Goal: Transaction & Acquisition: Purchase product/service

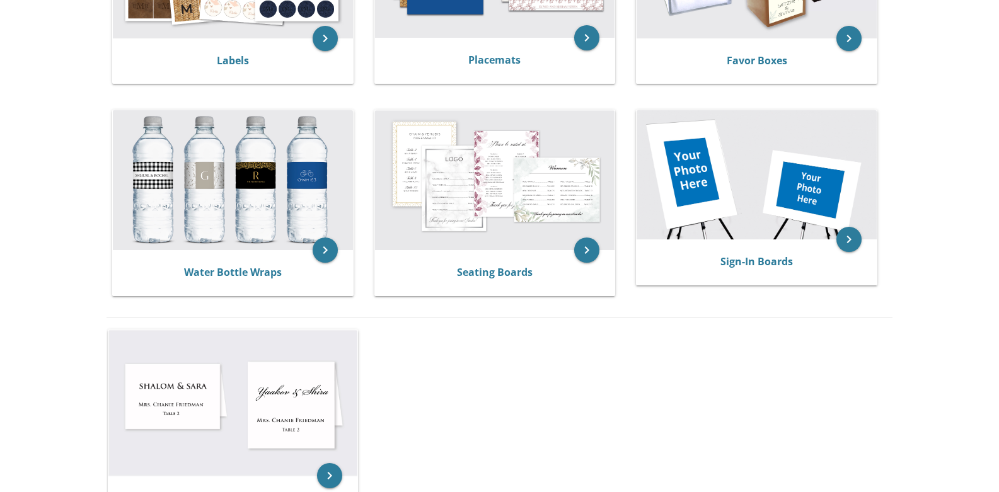
scroll to position [630, 0]
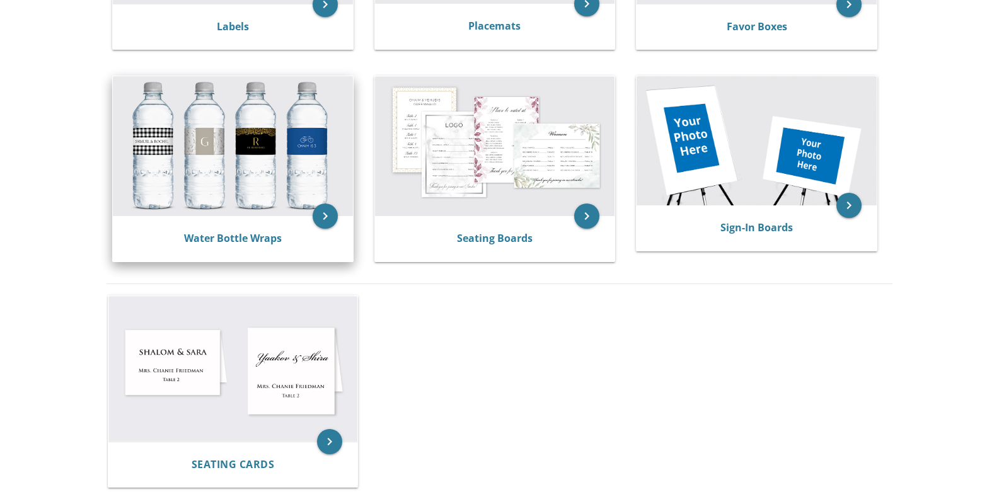
click at [310, 171] on img at bounding box center [233, 146] width 240 height 140
click at [321, 221] on icon "keyboard_arrow_right" at bounding box center [325, 216] width 25 height 25
click at [306, 164] on img at bounding box center [233, 146] width 240 height 140
click at [291, 147] on img at bounding box center [233, 146] width 240 height 140
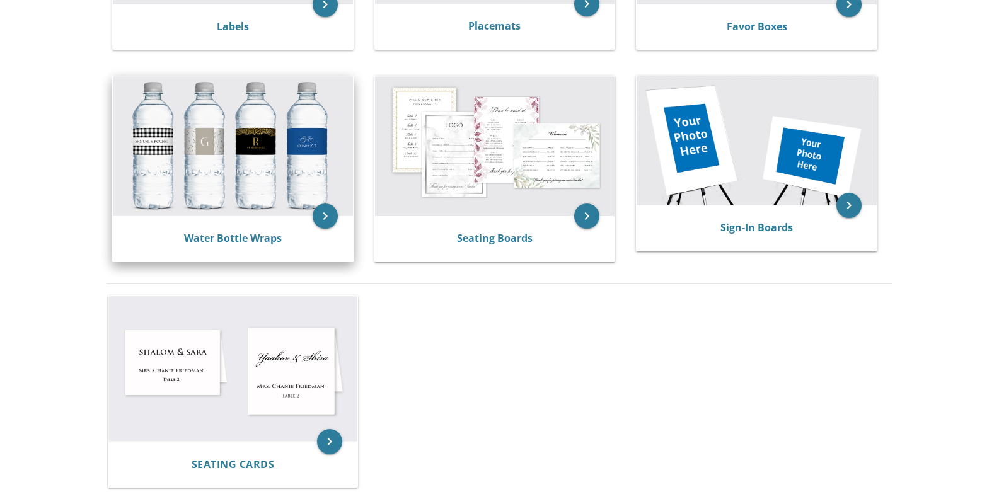
drag, startPoint x: 291, startPoint y: 139, endPoint x: 325, endPoint y: 117, distance: 40.9
click at [289, 139] on img at bounding box center [233, 146] width 240 height 140
click at [244, 228] on div "Water Bottle Wraps" at bounding box center [233, 238] width 240 height 45
click at [248, 226] on div "Water Bottle Wraps" at bounding box center [233, 238] width 240 height 45
click at [244, 221] on div "Water Bottle Wraps" at bounding box center [233, 238] width 240 height 45
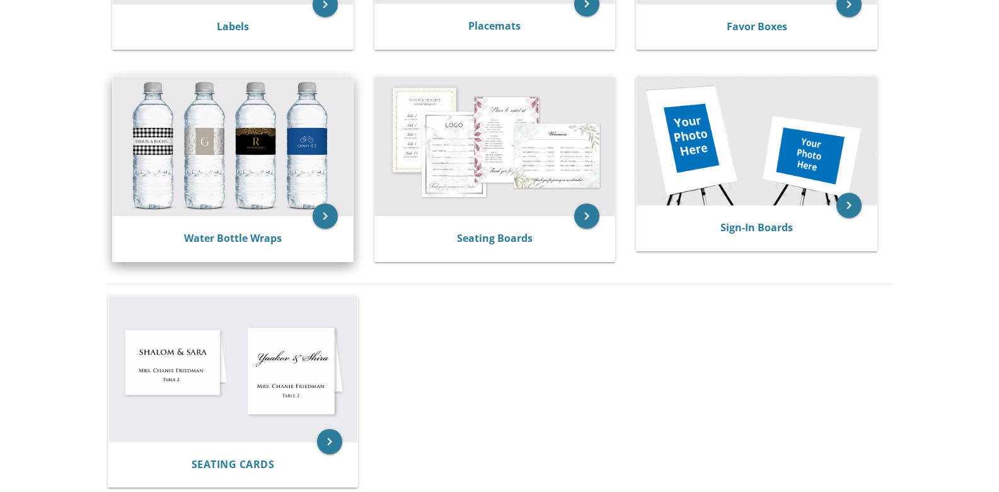
click at [248, 213] on img at bounding box center [233, 146] width 240 height 140
click at [253, 207] on img at bounding box center [233, 146] width 240 height 140
click at [318, 215] on icon "keyboard_arrow_right" at bounding box center [325, 216] width 25 height 25
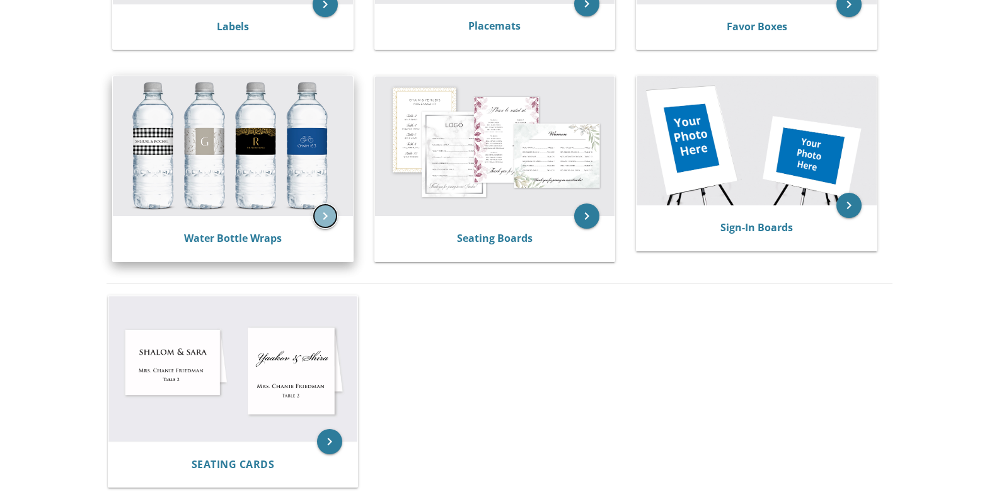
click at [320, 215] on icon "keyboard_arrow_right" at bounding box center [325, 216] width 25 height 25
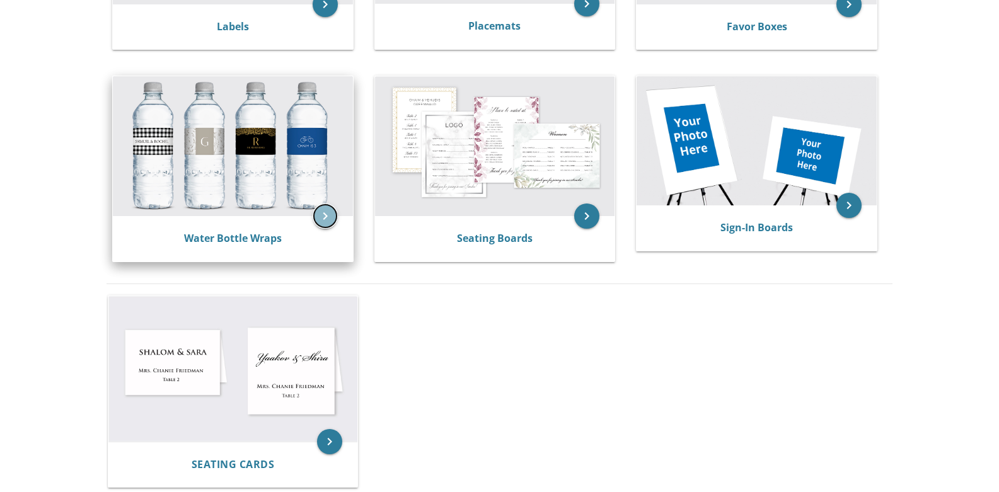
click at [320, 215] on icon "keyboard_arrow_right" at bounding box center [325, 216] width 25 height 25
click at [255, 262] on div "keyboard_arrow_right Water Bottle Wraps" at bounding box center [232, 169] width 241 height 187
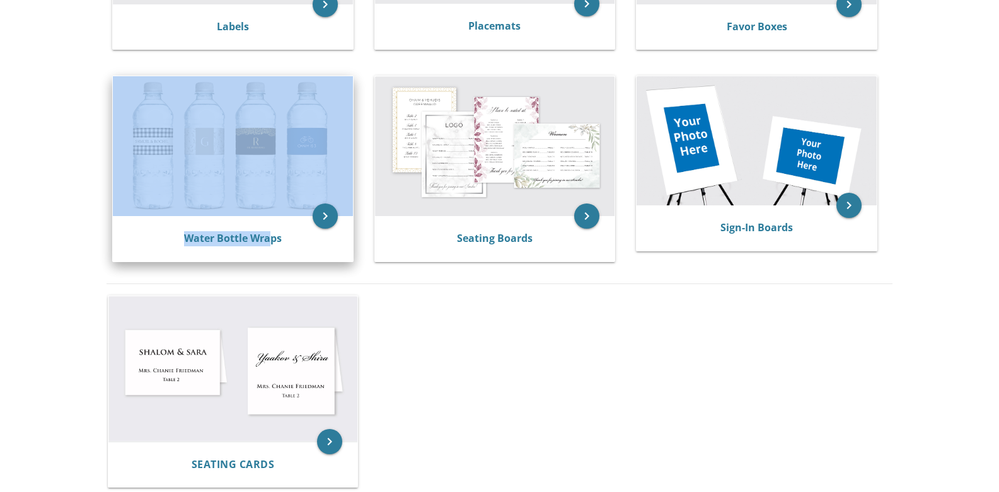
drag, startPoint x: 269, startPoint y: 224, endPoint x: 257, endPoint y: 194, distance: 32.3
click at [261, 209] on div "keyboard_arrow_right Water Bottle Wraps" at bounding box center [232, 169] width 241 height 187
click at [246, 149] on img at bounding box center [233, 146] width 240 height 140
drag, startPoint x: 282, startPoint y: 209, endPoint x: 297, endPoint y: 175, distance: 37.2
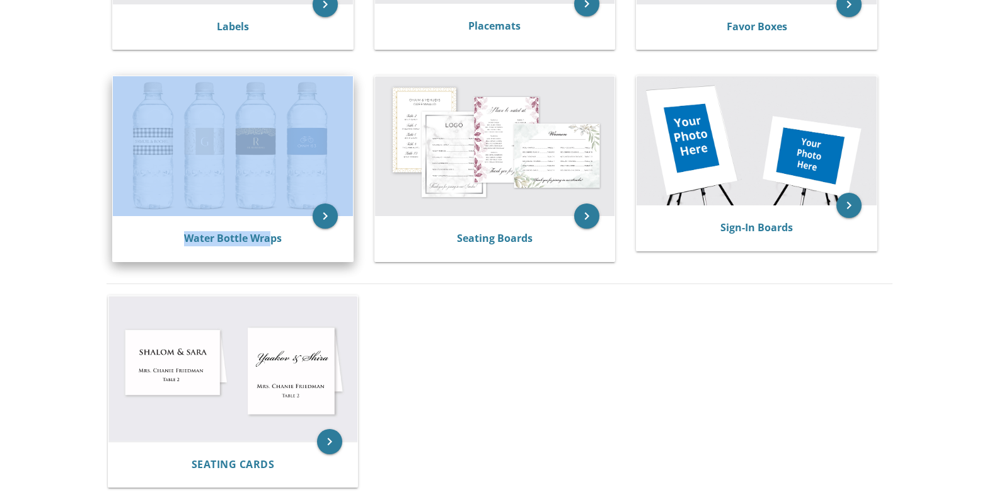
click at [282, 207] on img at bounding box center [233, 146] width 240 height 140
click at [299, 175] on img at bounding box center [233, 146] width 240 height 140
click at [287, 202] on img at bounding box center [233, 146] width 240 height 140
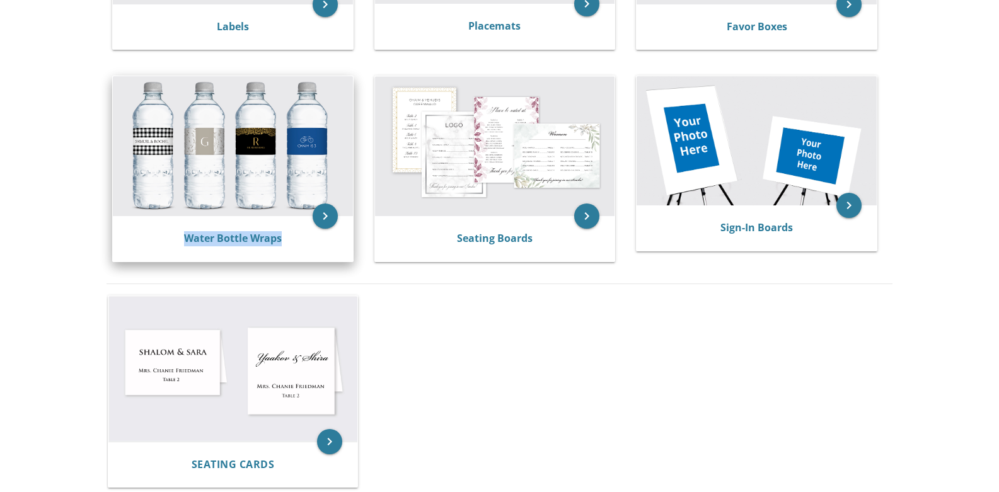
drag, startPoint x: 295, startPoint y: 232, endPoint x: 178, endPoint y: 241, distance: 117.6
click at [178, 241] on div "Water Bottle Wraps" at bounding box center [233, 238] width 210 height 15
click at [223, 134] on img at bounding box center [233, 146] width 240 height 140
click at [223, 136] on img at bounding box center [233, 146] width 240 height 140
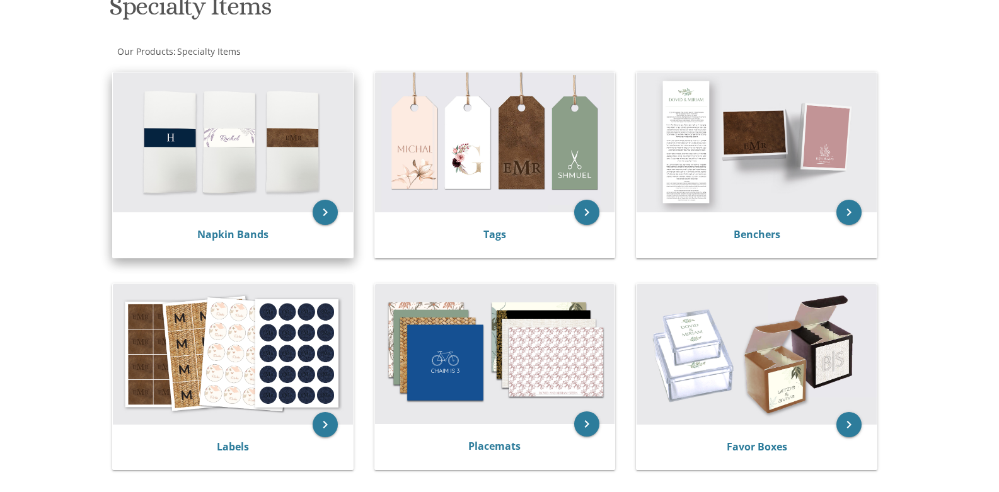
scroll to position [420, 0]
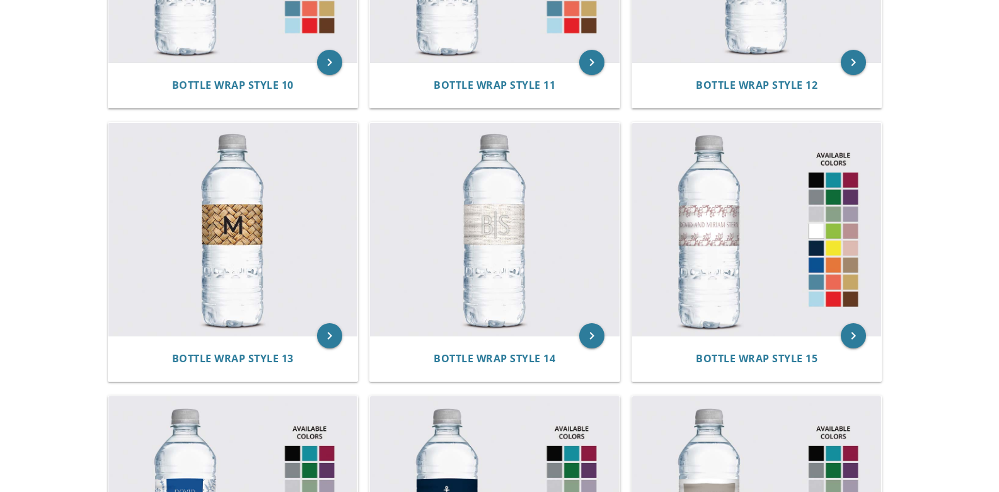
scroll to position [1470, 0]
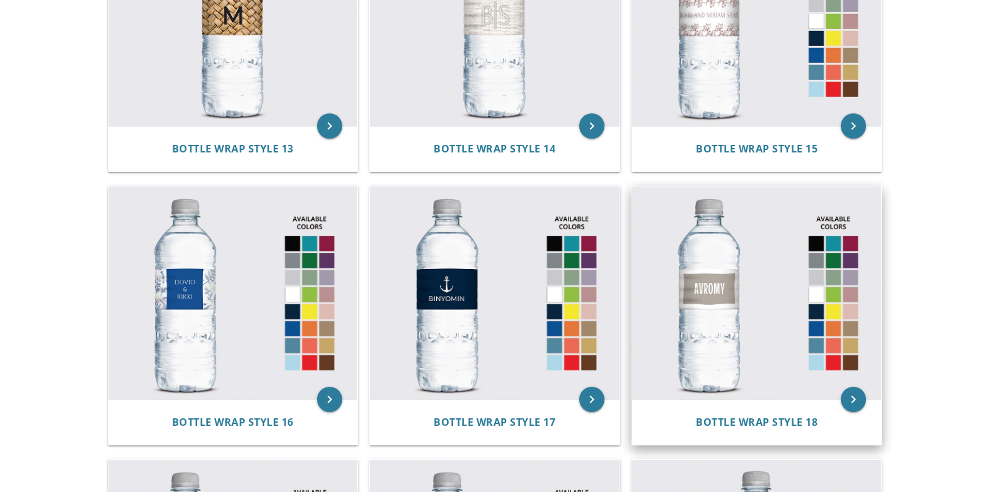
click at [719, 219] on img at bounding box center [757, 293] width 250 height 213
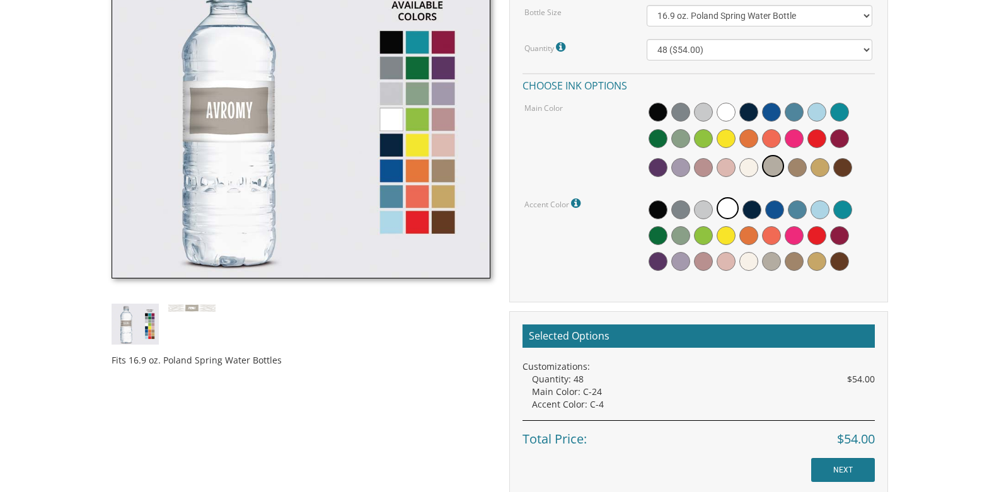
scroll to position [210, 0]
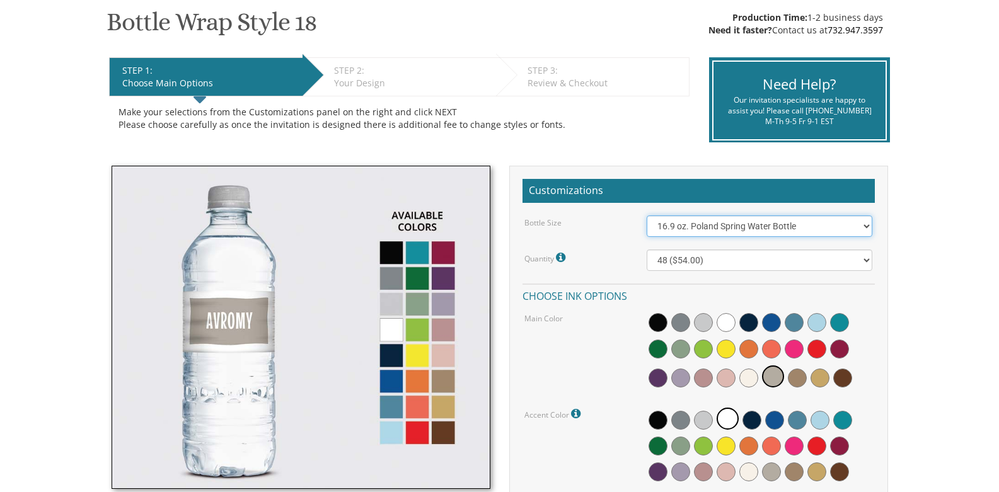
click at [864, 221] on select "16.9 oz. Poland Spring Water Bottle 13.5 oz. Fred Water Bottle" at bounding box center [760, 226] width 226 height 21
click at [647, 216] on select "16.9 oz. Poland Spring Water Bottle 13.5 oz. Fred Water Bottle" at bounding box center [760, 226] width 226 height 21
click at [696, 226] on select "16.9 oz. Poland Spring Water Bottle 13.5 oz. Fred Water Bottle" at bounding box center [760, 226] width 226 height 21
click at [647, 216] on select "16.9 oz. Poland Spring Water Bottle 13.5 oz. Fred Water Bottle" at bounding box center [760, 226] width 226 height 21
click at [715, 228] on select "16.9 oz. Poland Spring Water Bottle 13.5 oz. Fred Water Bottle" at bounding box center [760, 226] width 226 height 21
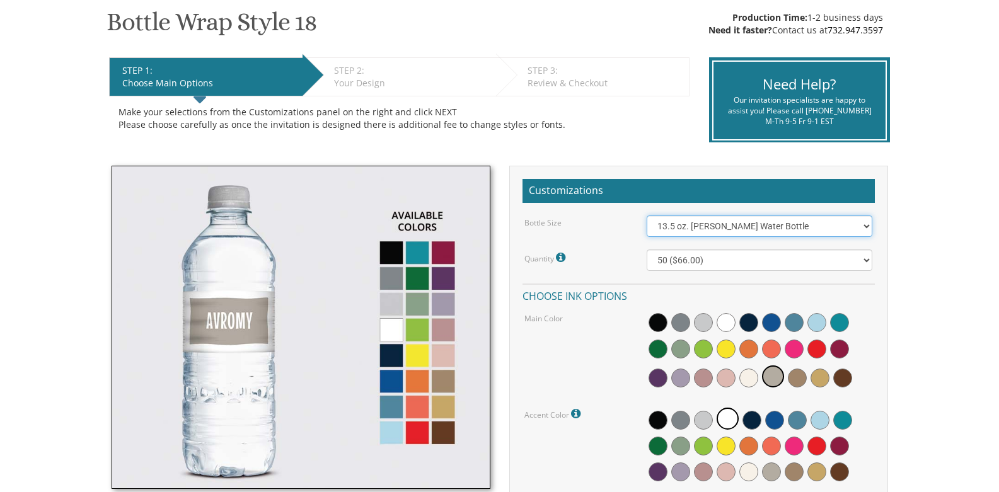
select select "16.9 oz. Poland Spring Water Bottle"
click at [647, 216] on select "16.9 oz. Poland Spring Water Bottle 13.5 oz. Fred Water Bottle" at bounding box center [760, 226] width 226 height 21
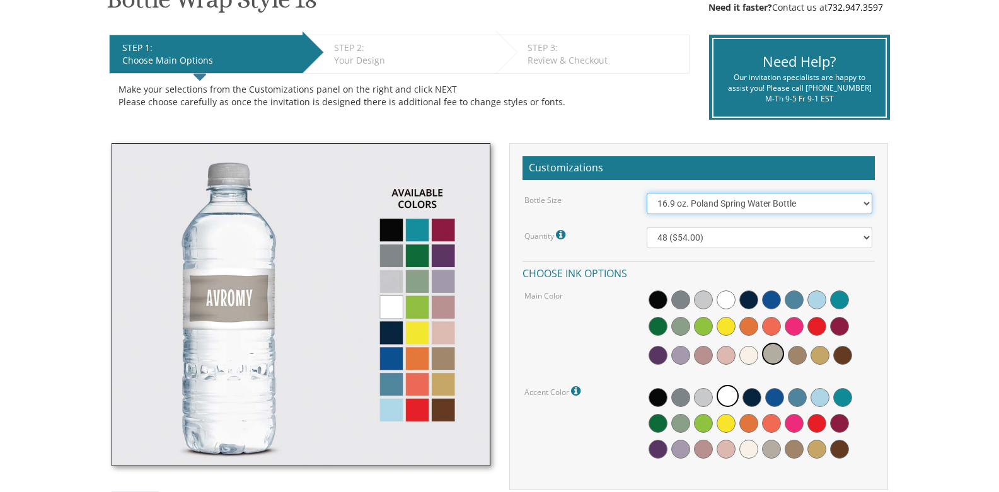
scroll to position [128, 0]
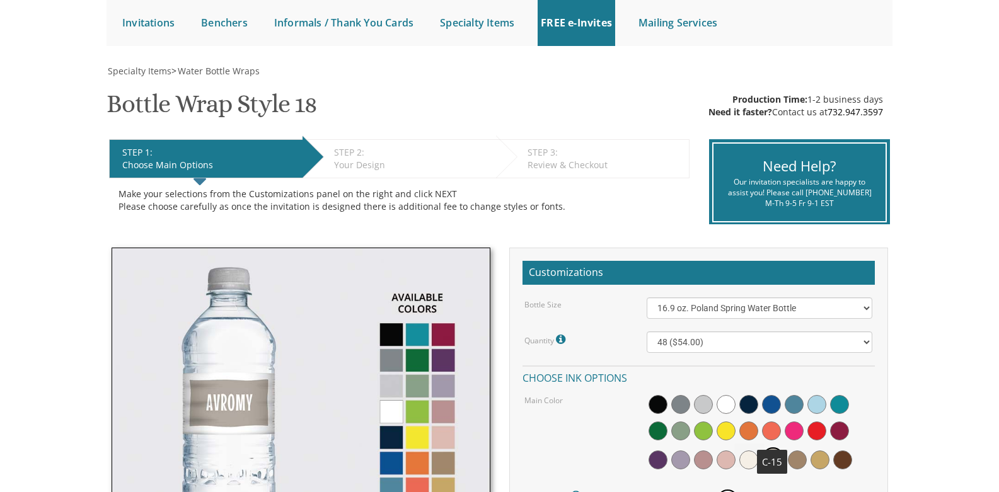
click at [768, 430] on span at bounding box center [771, 431] width 19 height 19
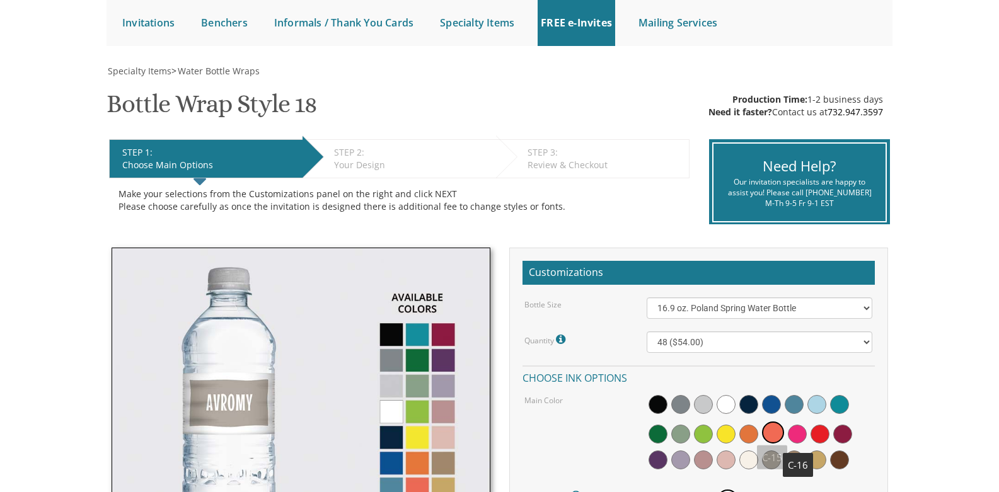
click at [790, 434] on span at bounding box center [797, 434] width 19 height 19
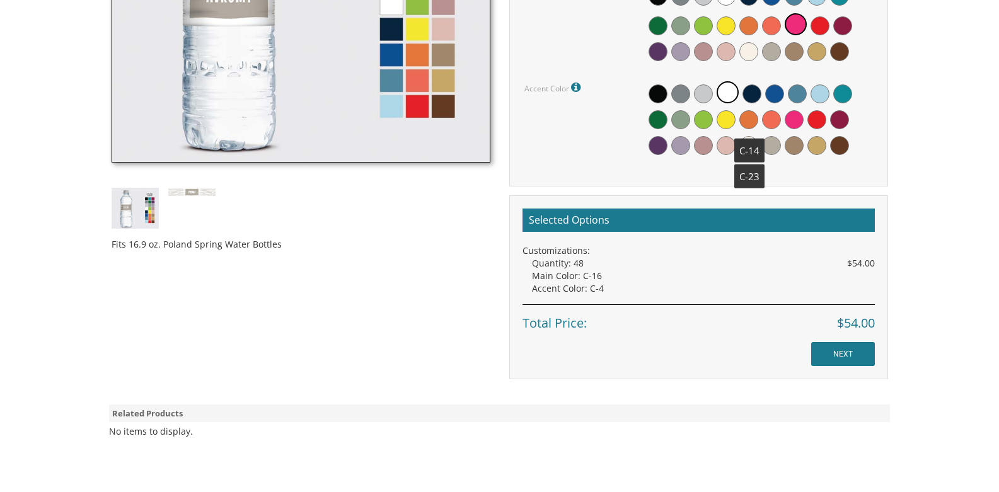
scroll to position [548, 0]
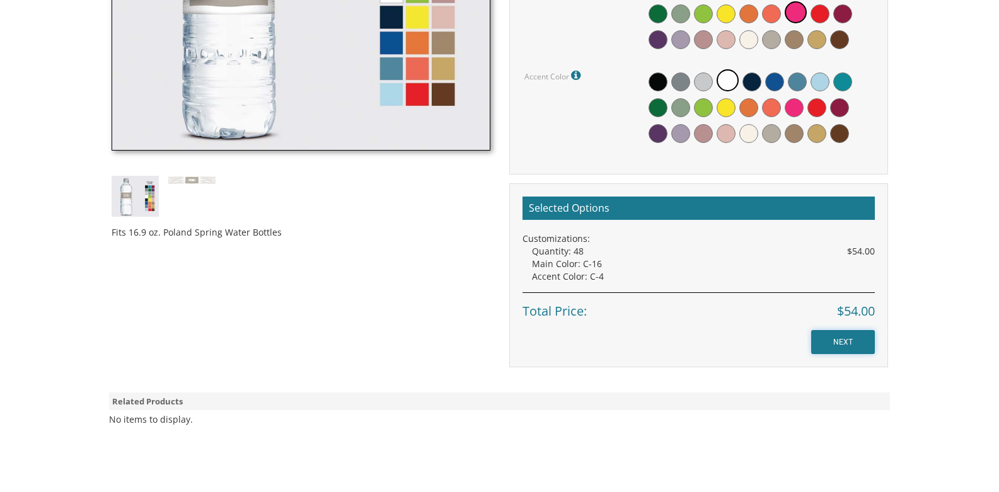
click at [840, 345] on input "NEXT" at bounding box center [843, 342] width 64 height 24
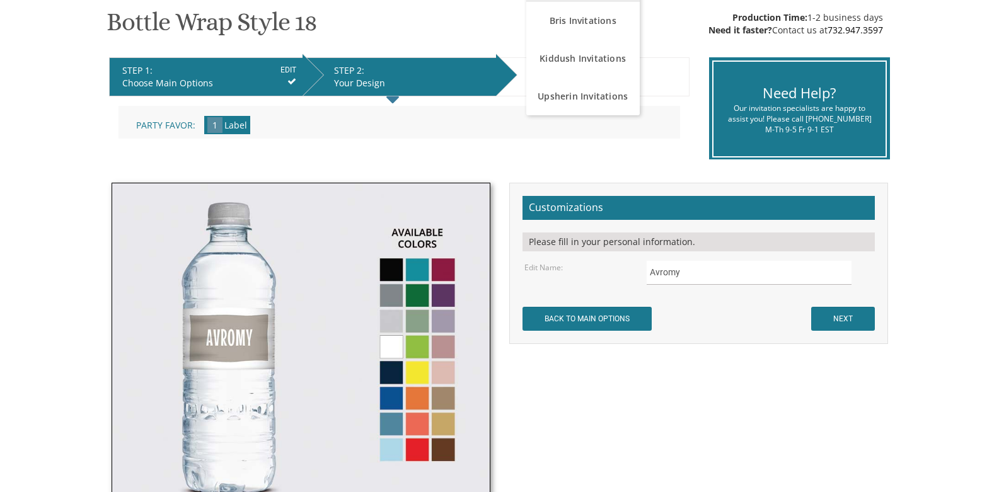
scroll to position [420, 0]
